Goal: Book appointment/travel/reservation

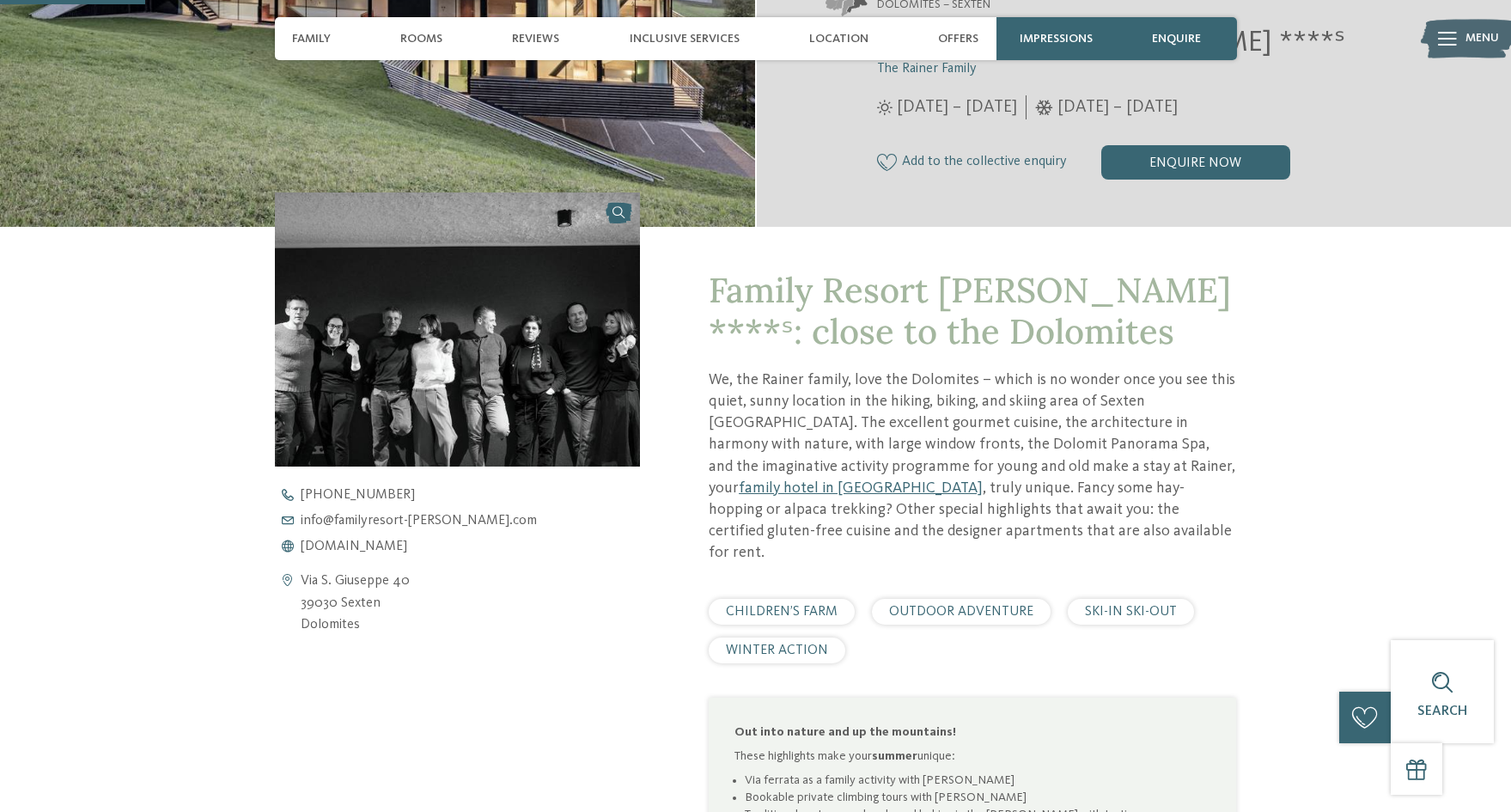
scroll to position [430, 0]
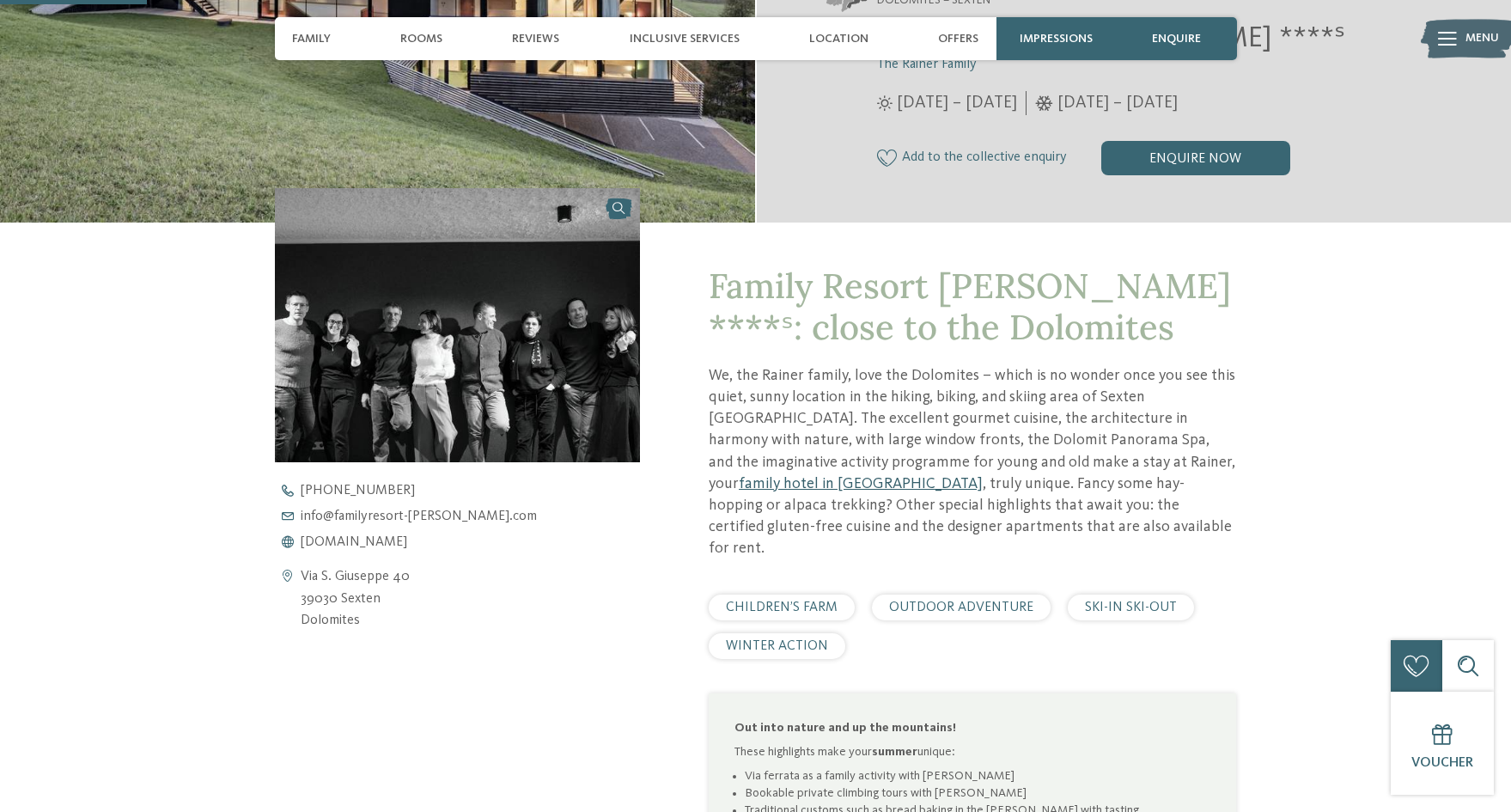
click at [983, 476] on link "family hotel in Sexten" at bounding box center [861, 484] width 244 height 16
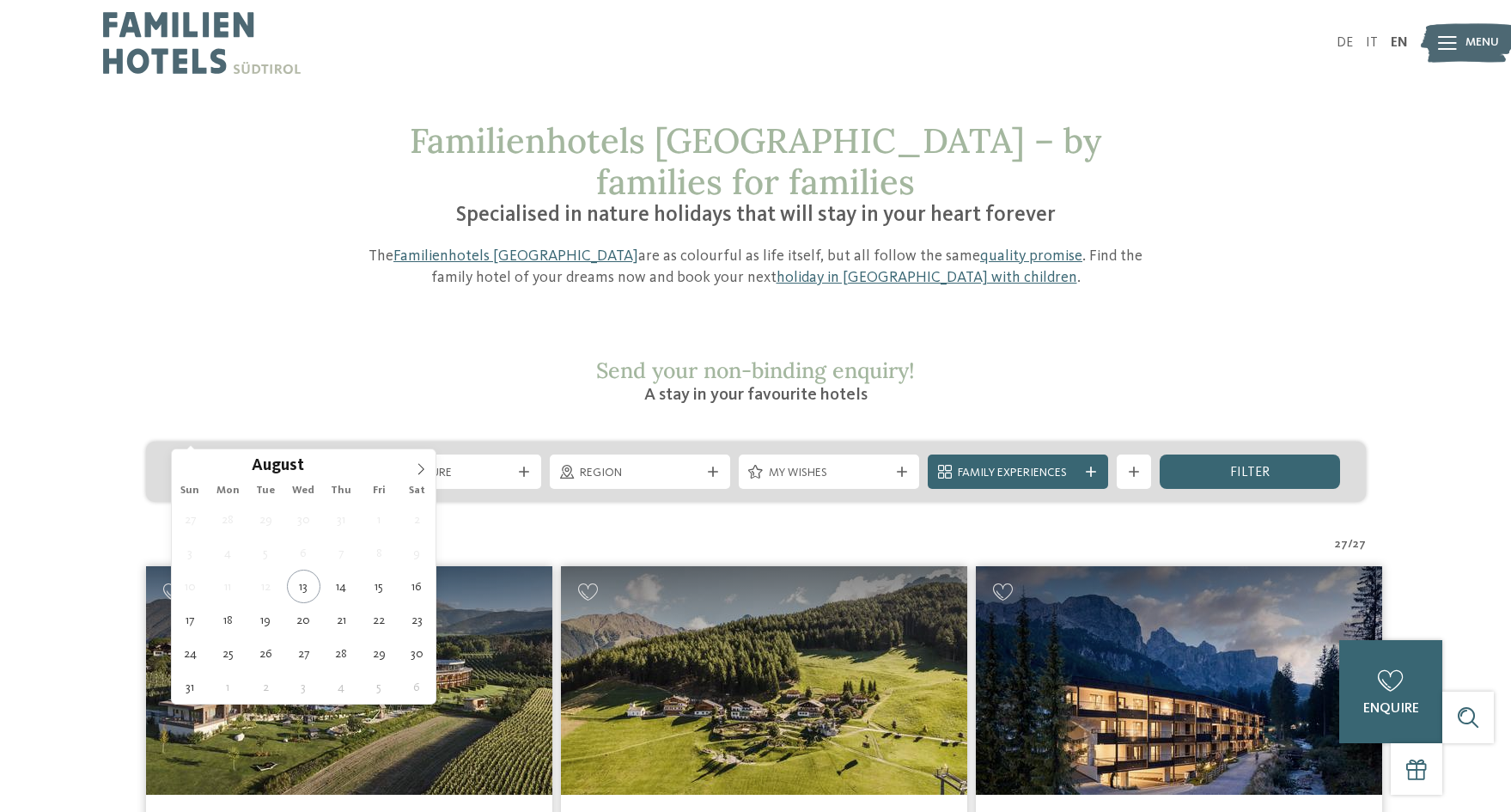
click at [347, 455] on div "Arrival" at bounding box center [262, 472] width 181 height 34
click at [417, 469] on icon at bounding box center [421, 469] width 12 height 12
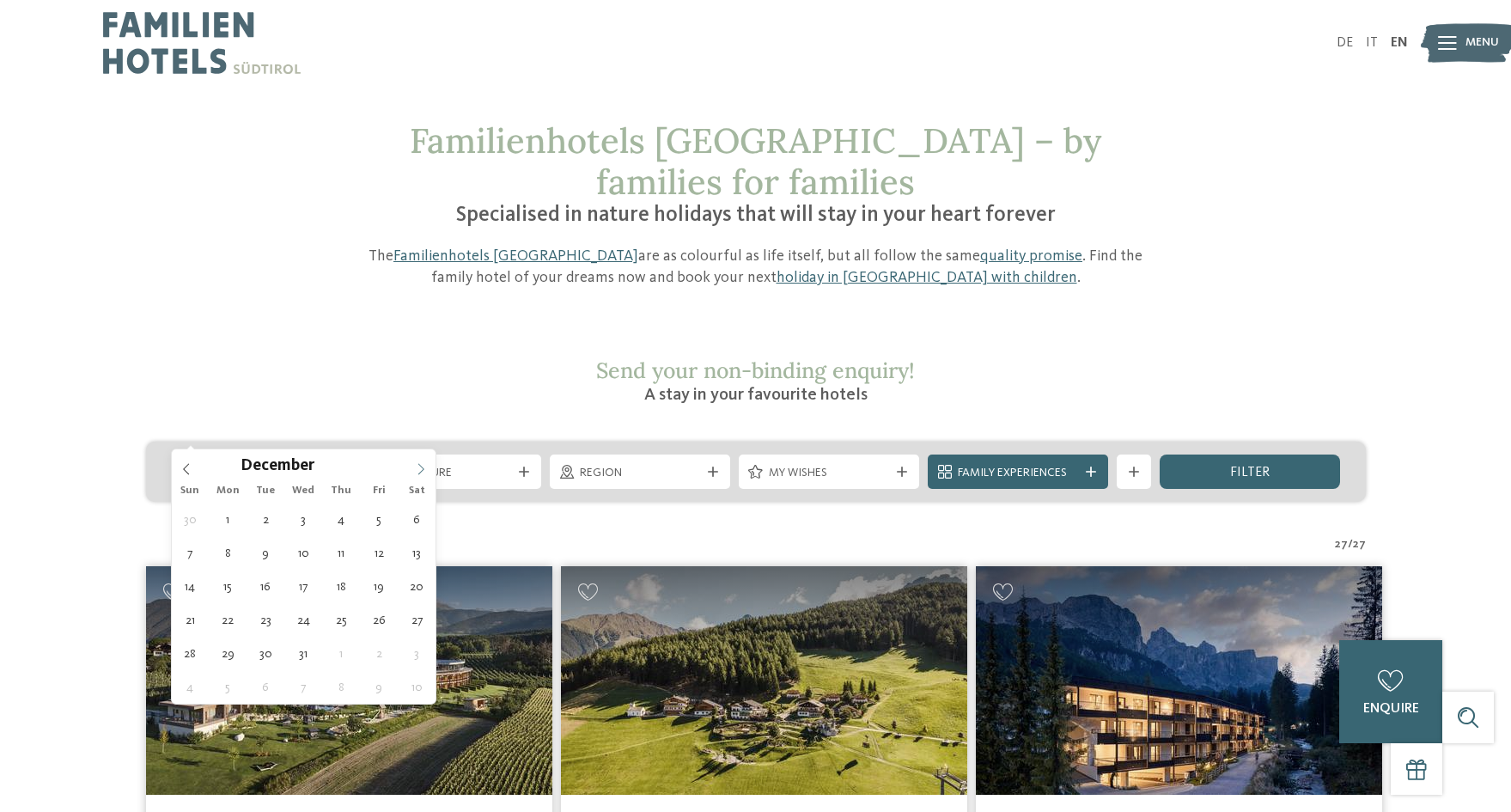
type input "****"
click at [417, 469] on icon at bounding box center [421, 469] width 12 height 12
type div "21.02.2026"
type input "****"
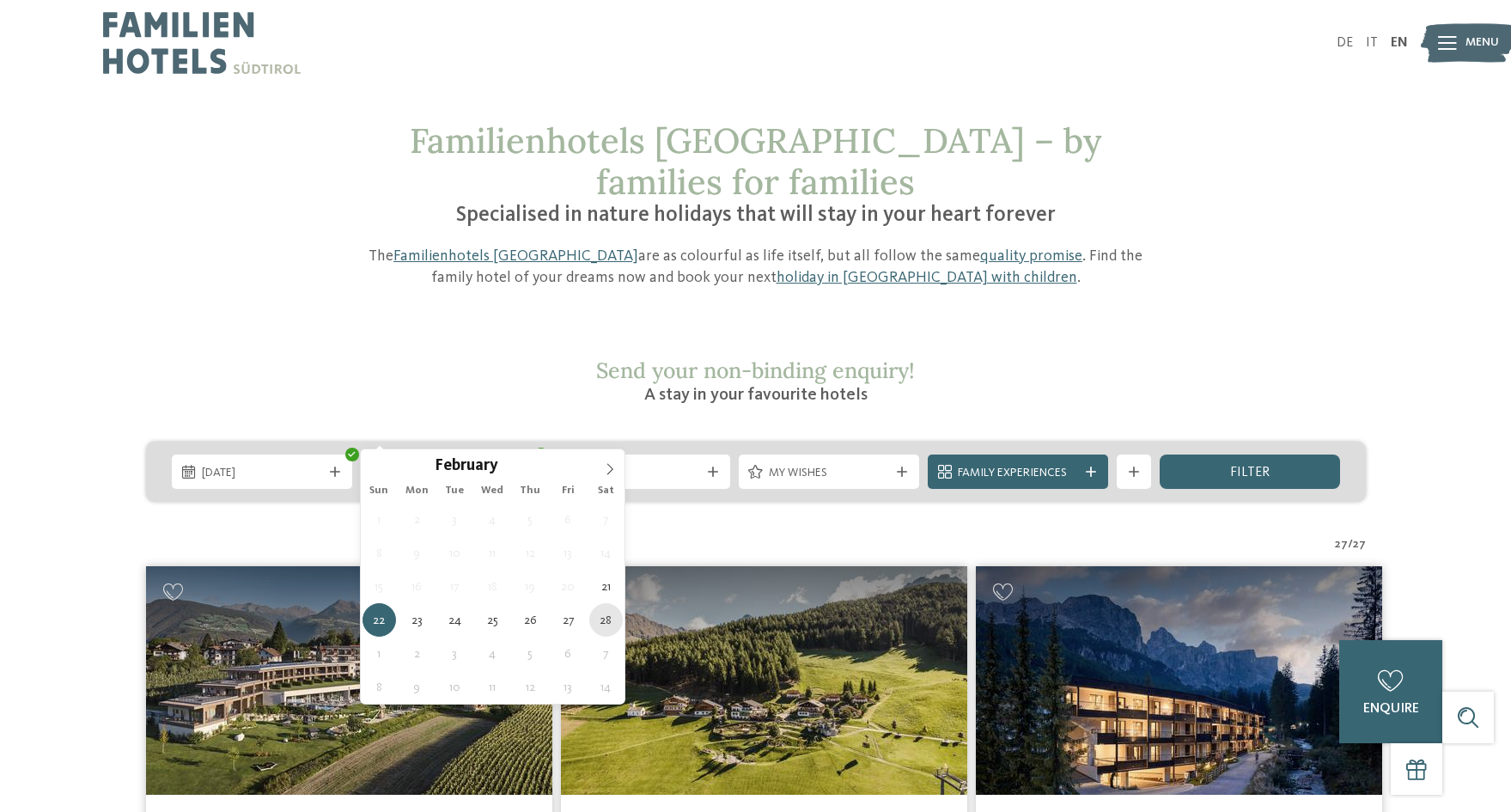
type div "28.02.2026"
drag, startPoint x: 608, startPoint y: 625, endPoint x: 609, endPoint y: 606, distance: 19.0
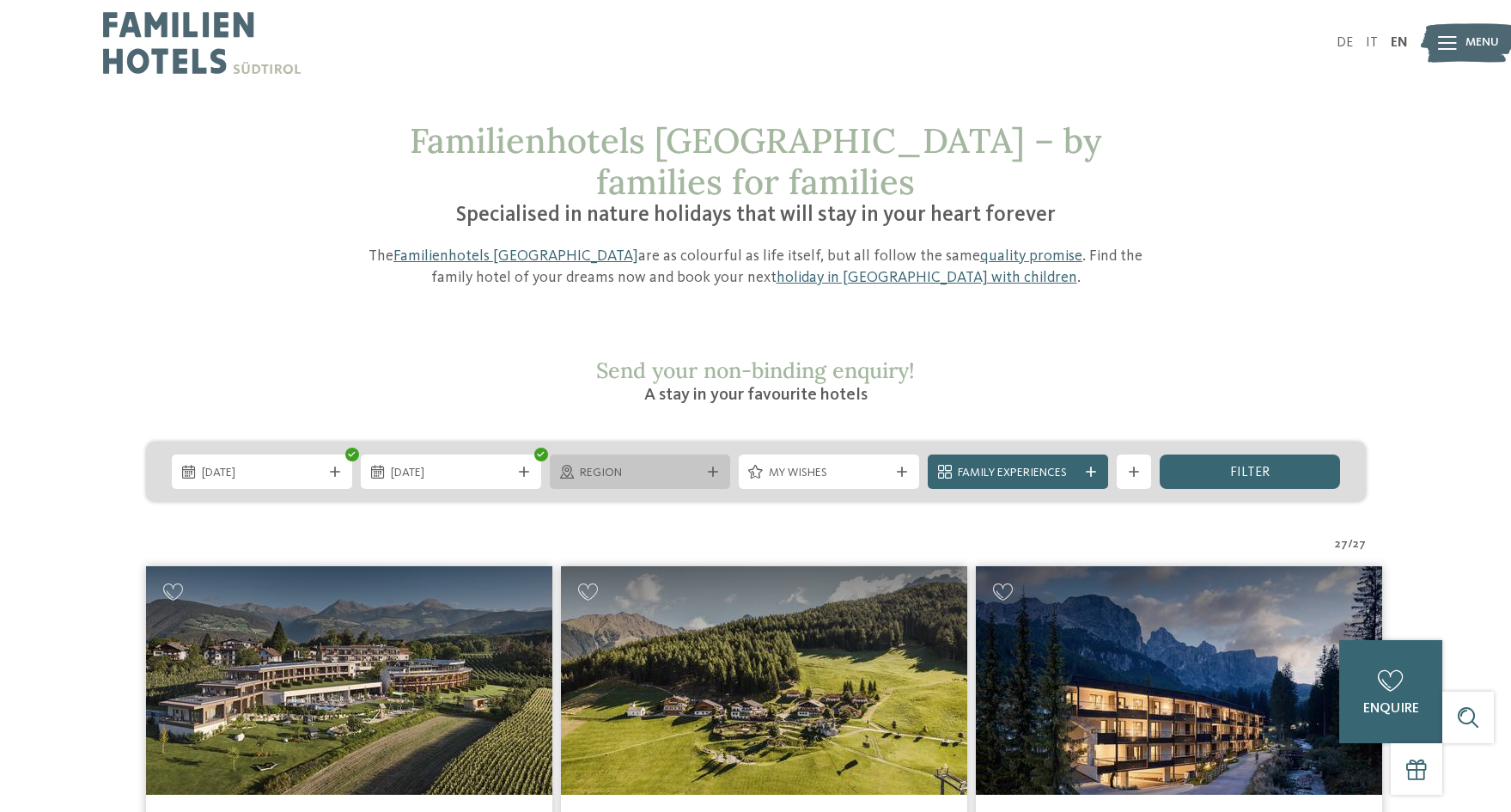
click at [707, 455] on div "Region" at bounding box center [640, 472] width 181 height 34
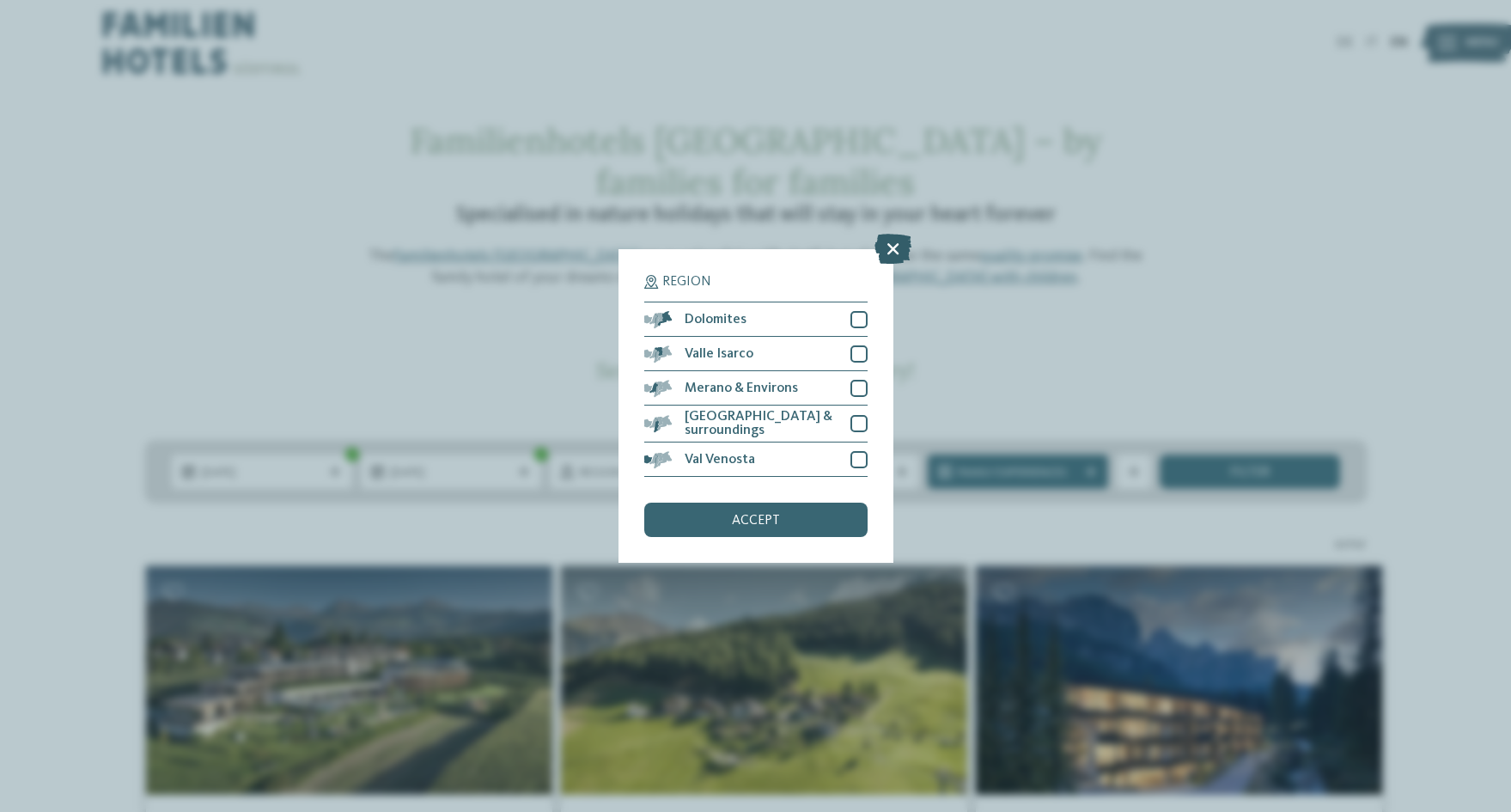
click at [894, 248] on icon at bounding box center [893, 248] width 37 height 30
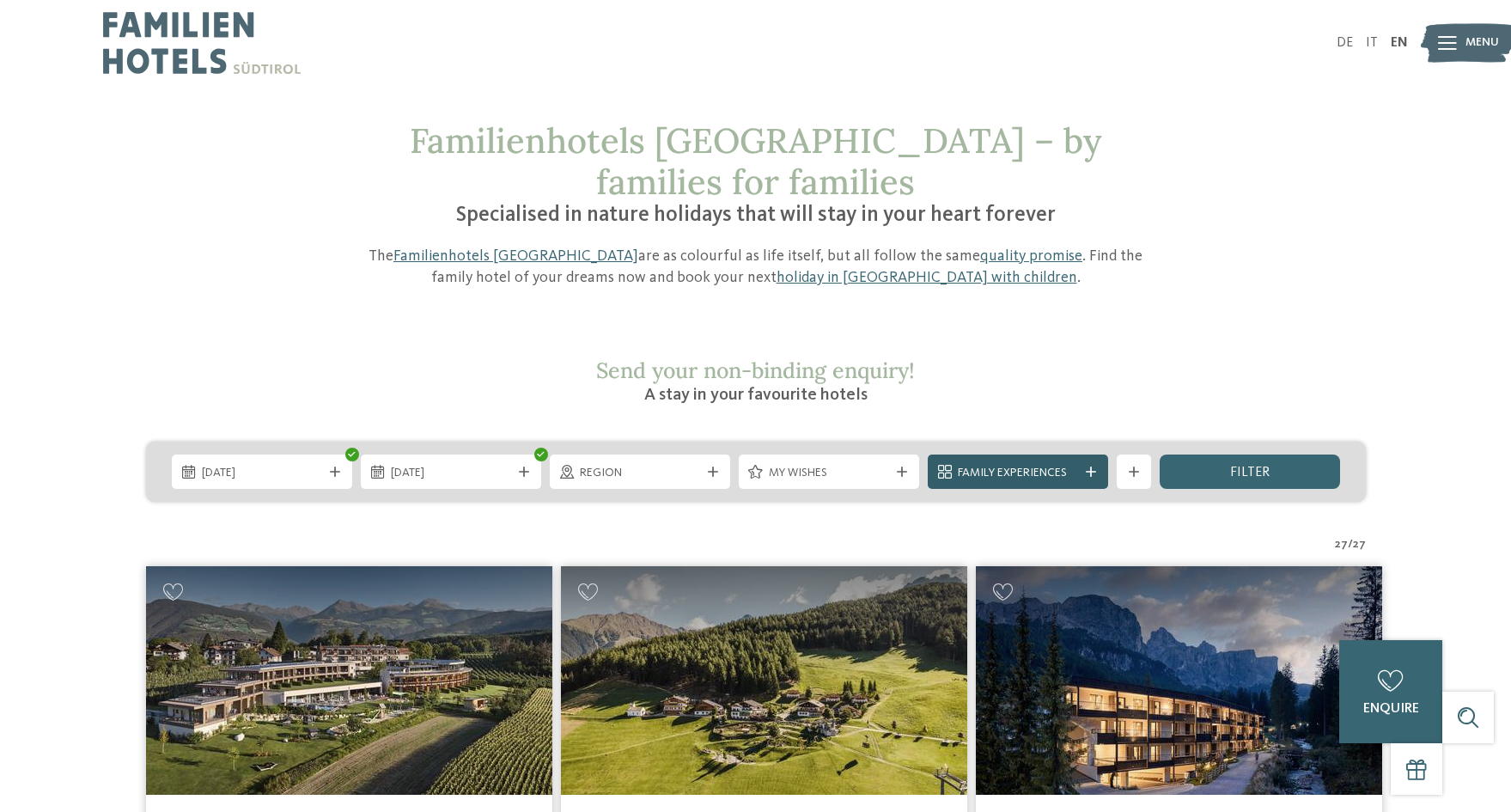
click at [1050, 465] on span "Family Experiences" at bounding box center [1018, 473] width 120 height 17
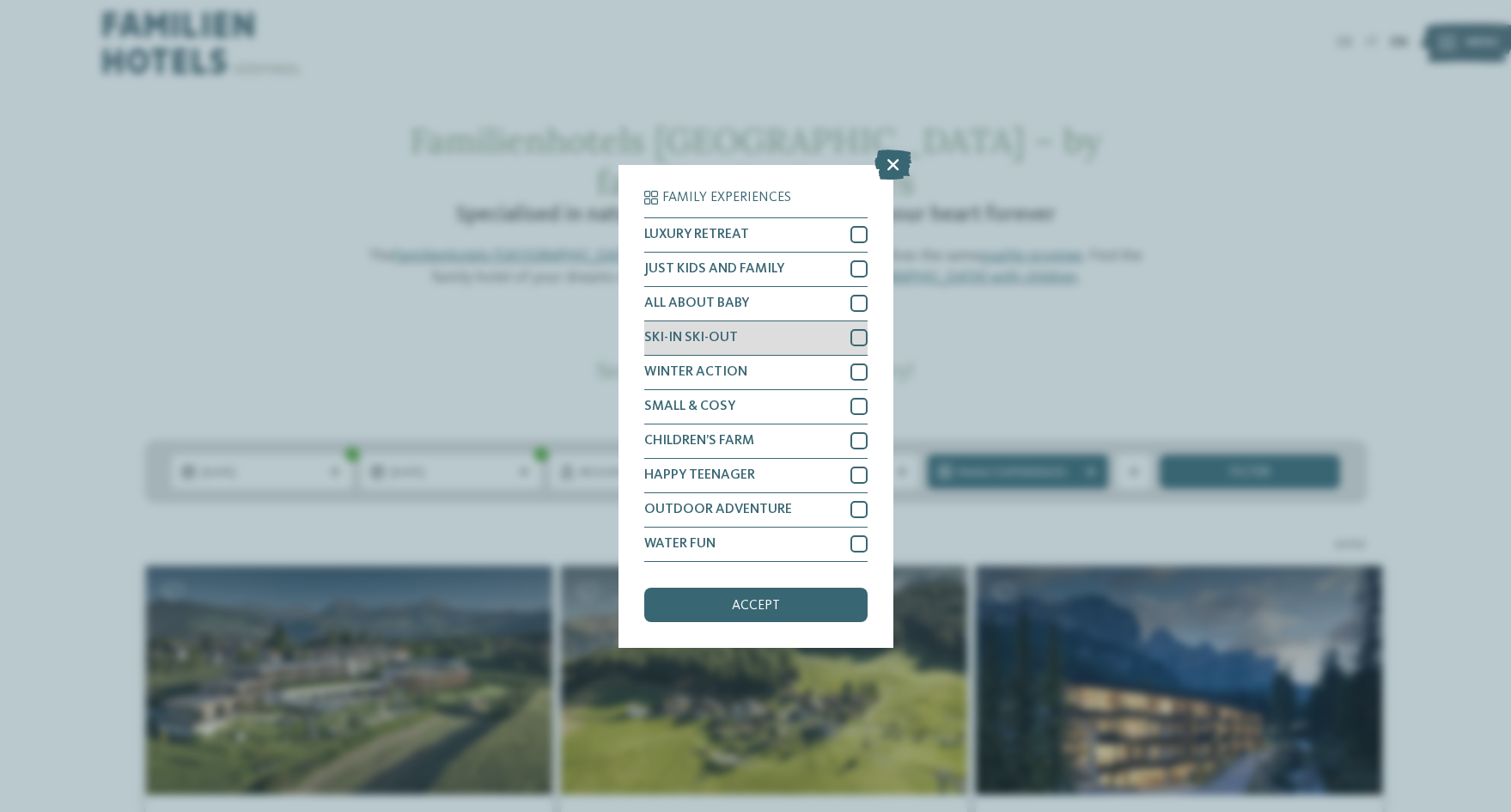
click at [858, 339] on div at bounding box center [859, 338] width 17 height 17
click at [859, 370] on div at bounding box center [859, 372] width 17 height 17
click at [857, 236] on div at bounding box center [859, 234] width 17 height 17
click at [773, 607] on span "accept" at bounding box center [756, 606] width 48 height 14
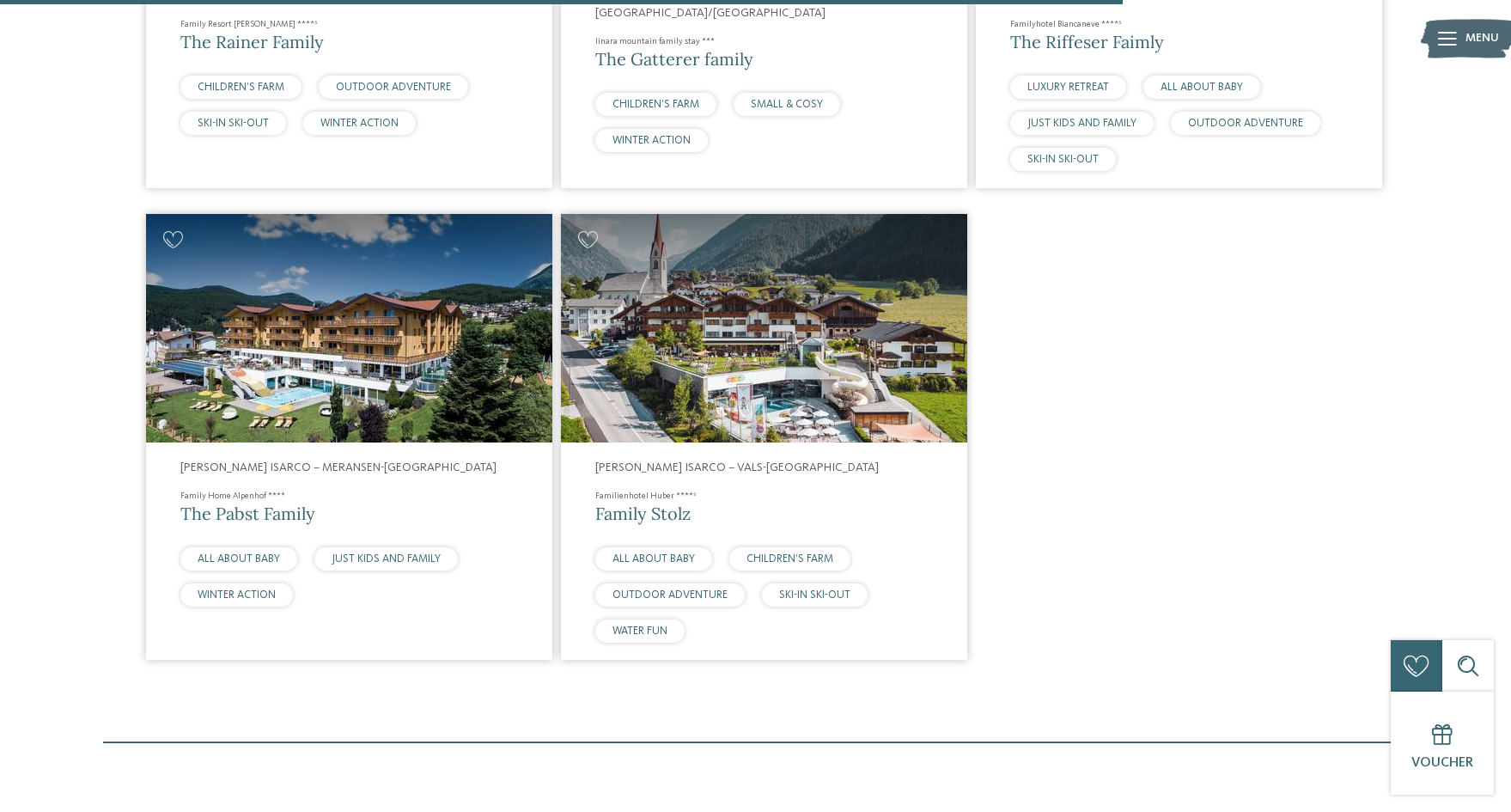
scroll to position [2366, 0]
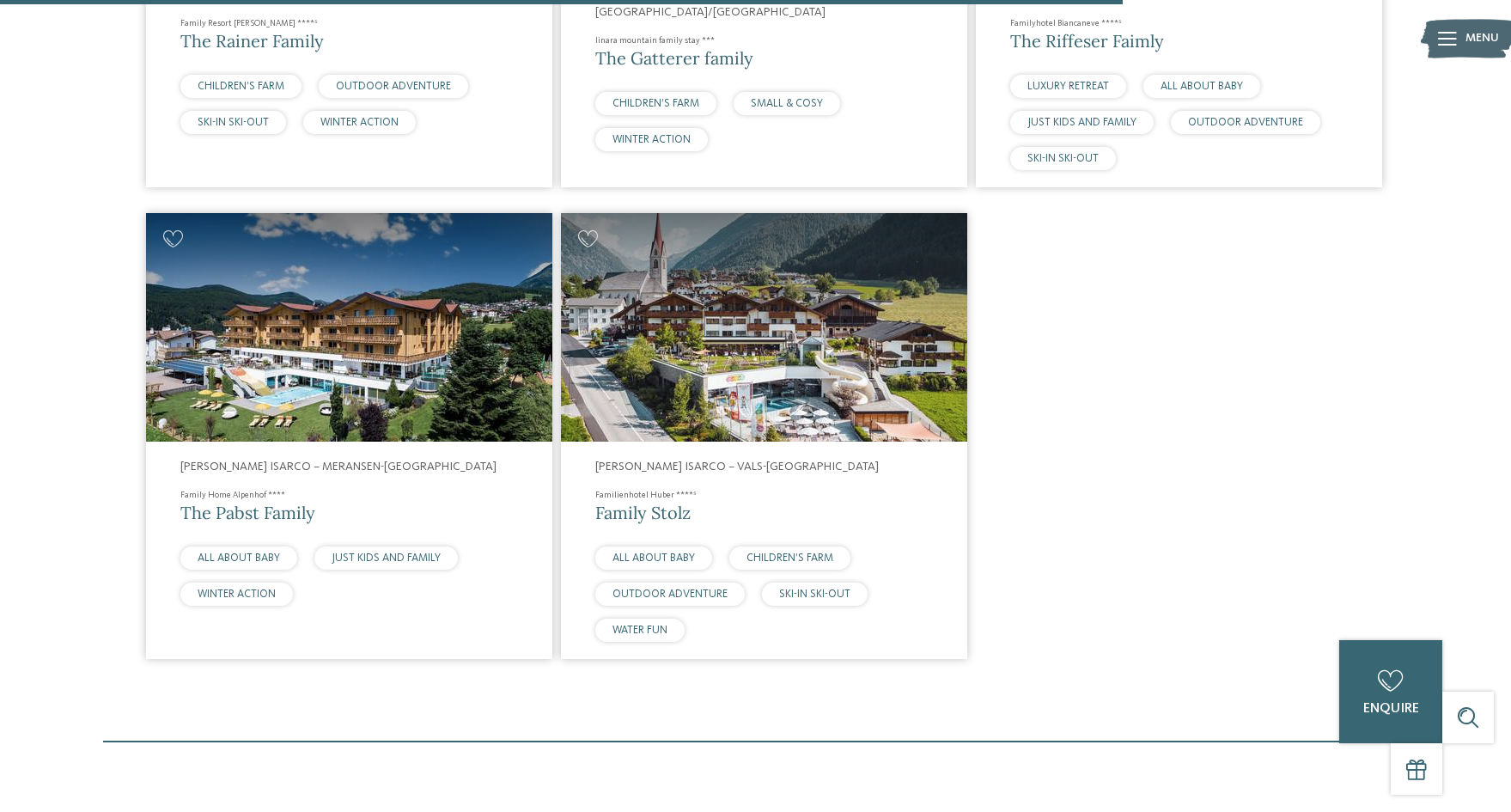
click at [822, 341] on img at bounding box center [764, 327] width 407 height 229
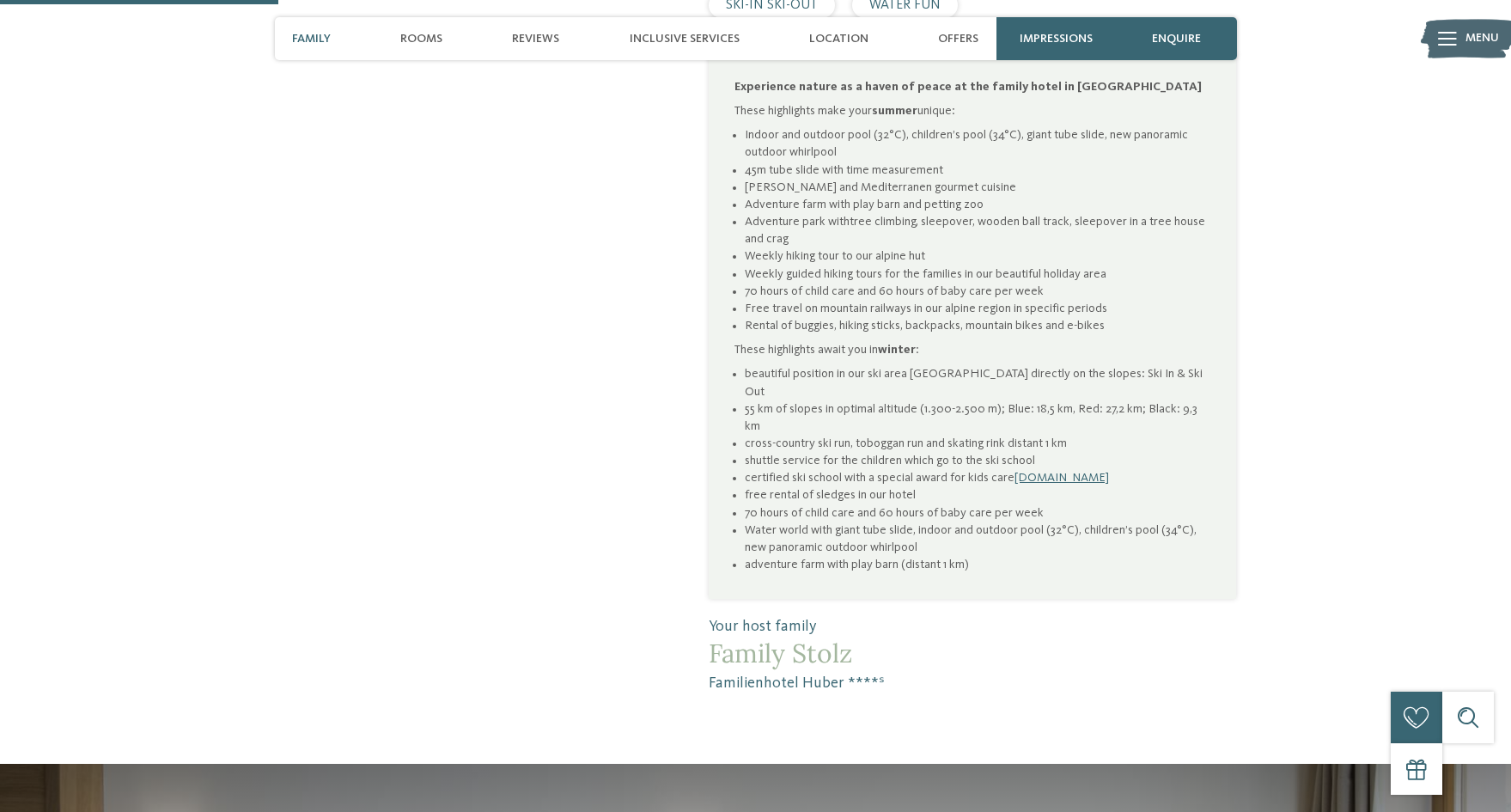
scroll to position [1089, 0]
